Goal: Task Accomplishment & Management: Use online tool/utility

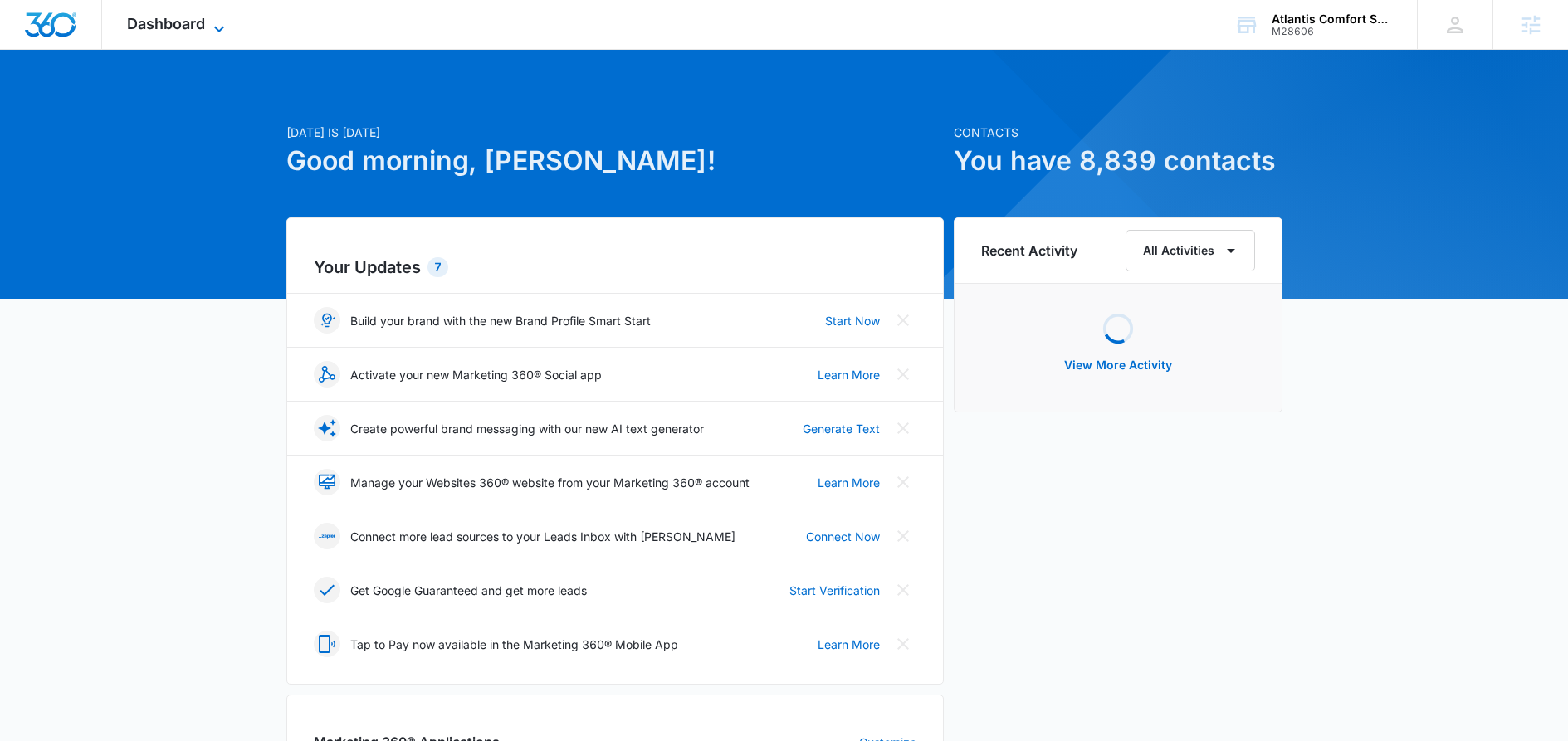
click at [195, 24] on span "Dashboard" at bounding box center [166, 24] width 78 height 18
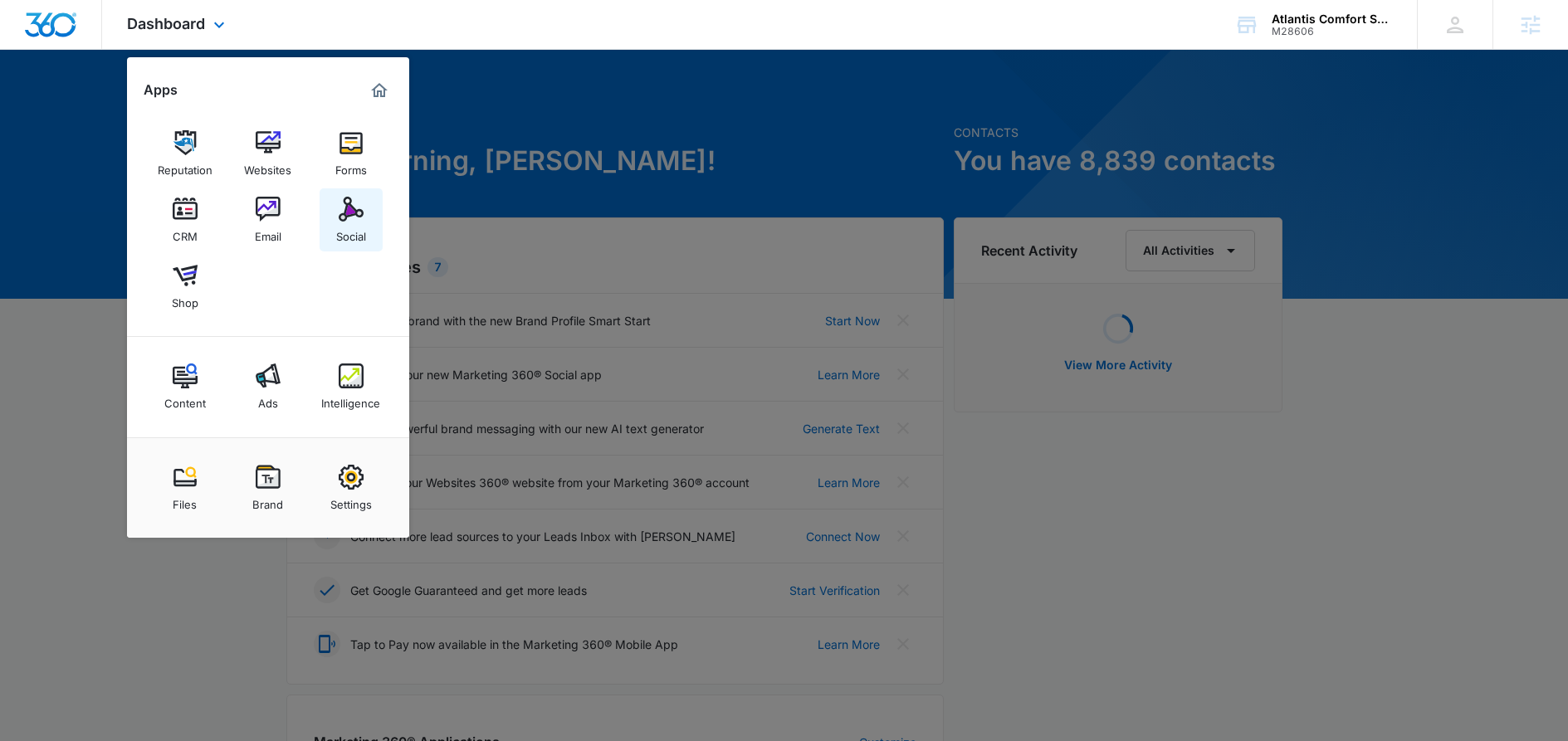
click at [353, 215] on img at bounding box center [351, 209] width 25 height 25
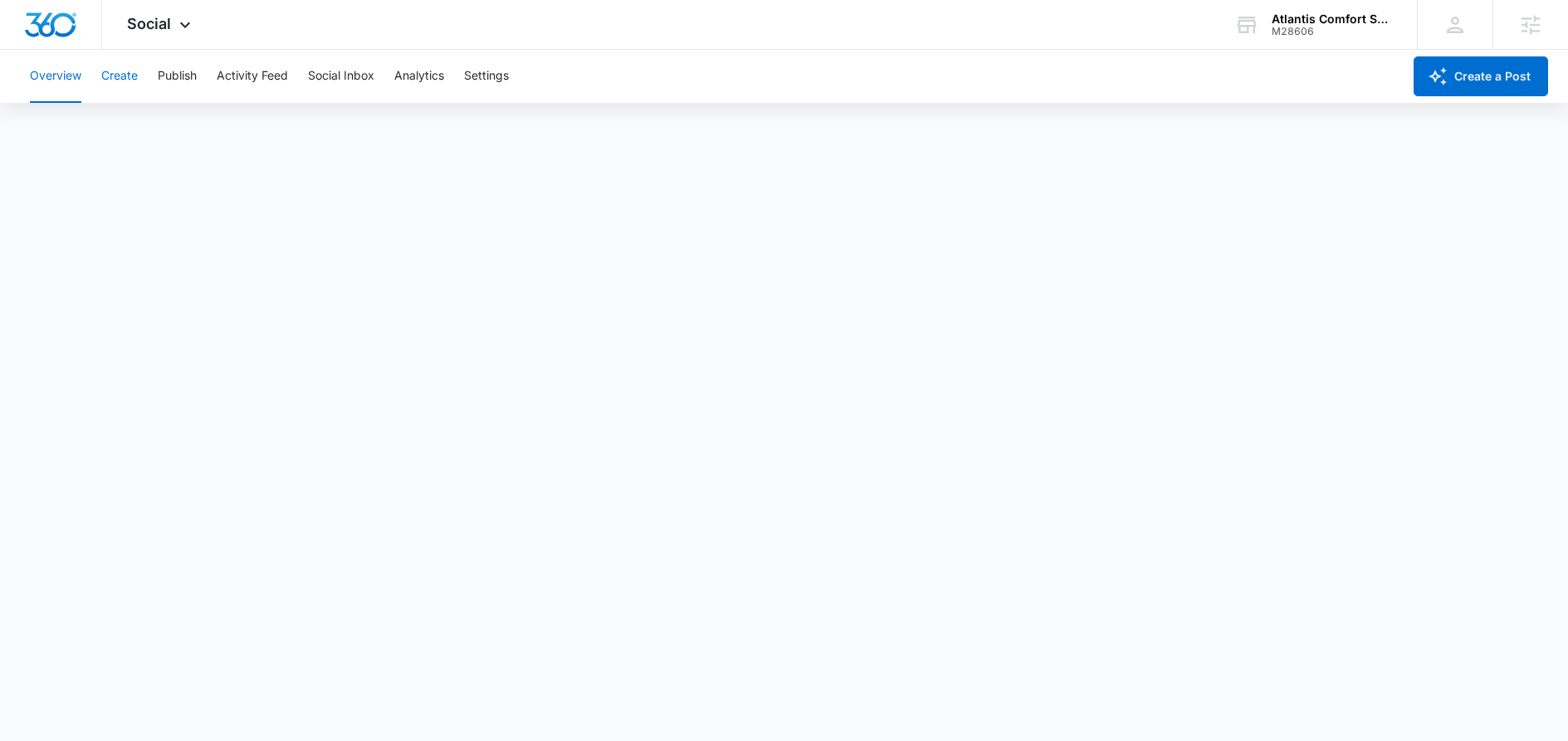
click at [125, 81] on button "Create" at bounding box center [119, 77] width 36 height 53
click at [175, 70] on button "Publish" at bounding box center [177, 77] width 39 height 53
